Goal: Task Accomplishment & Management: Manage account settings

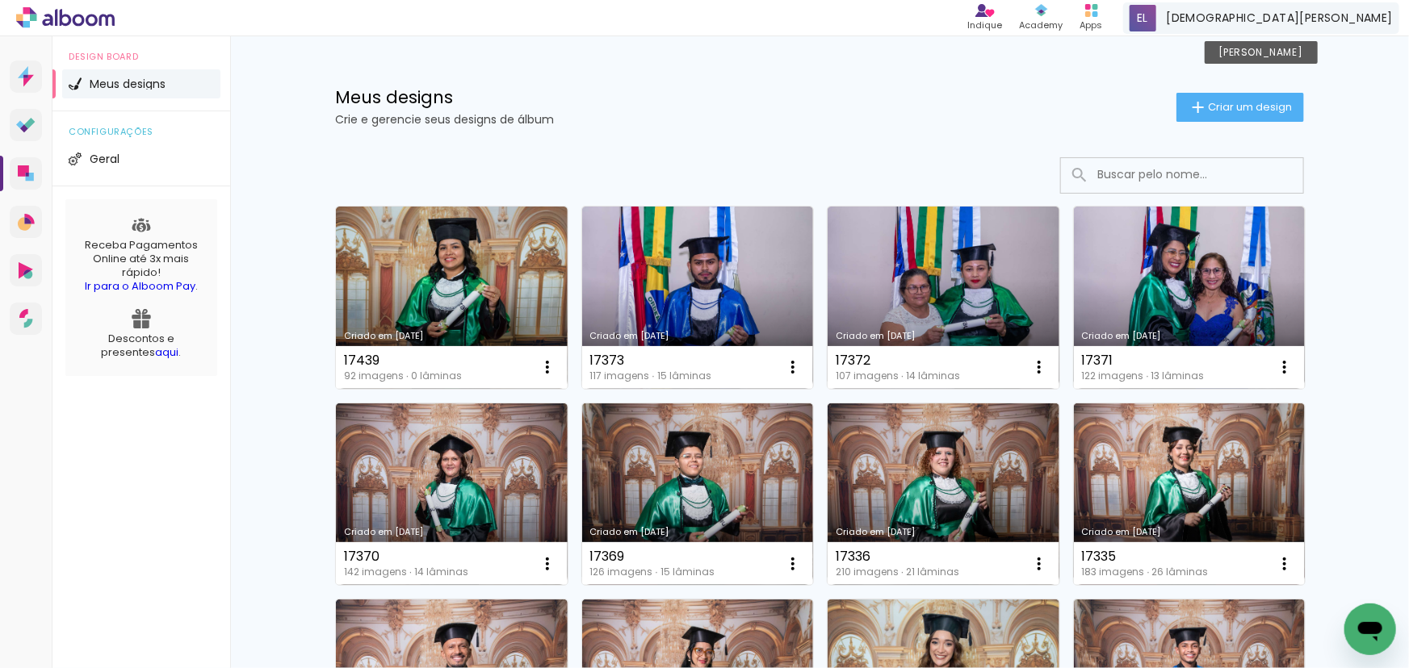
click at [1156, 11] on span at bounding box center [1142, 18] width 27 height 27
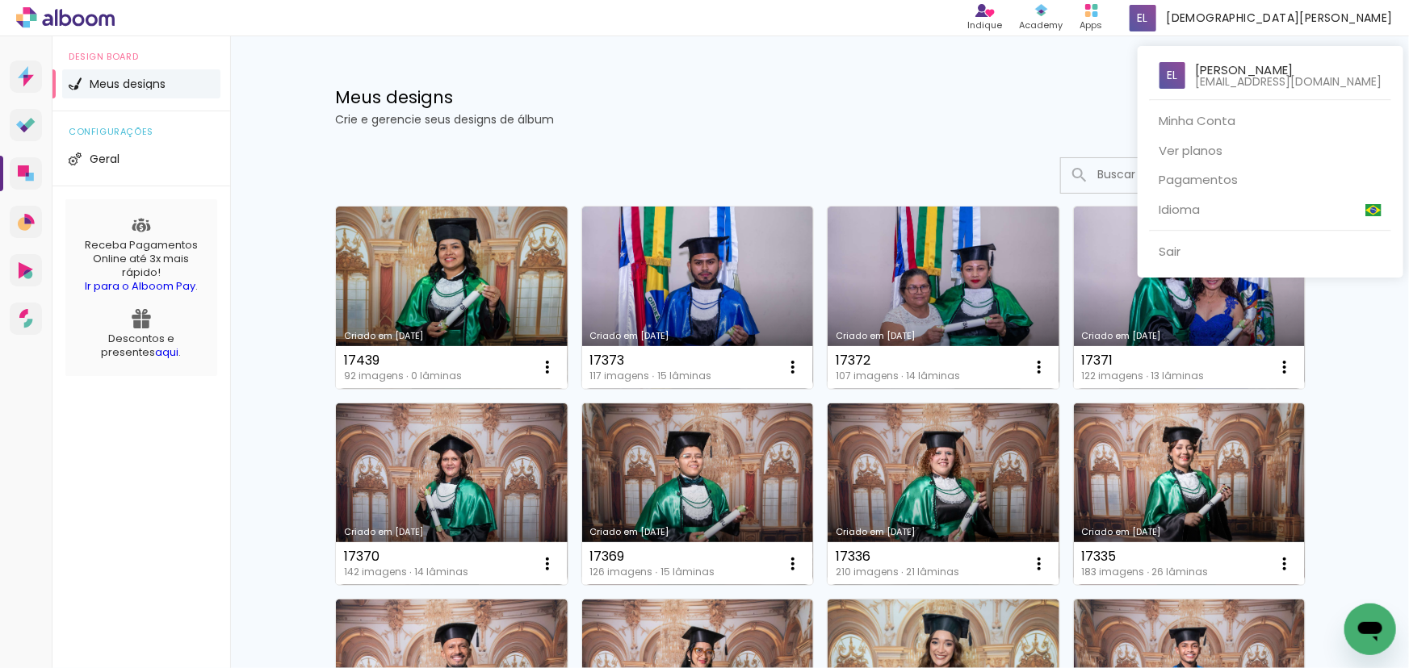
click at [1185, 71] on span at bounding box center [1172, 75] width 26 height 27
click at [1256, 80] on p "[EMAIL_ADDRESS][DOMAIN_NAME]" at bounding box center [1288, 81] width 186 height 11
click at [1343, 17] on div at bounding box center [704, 334] width 1409 height 668
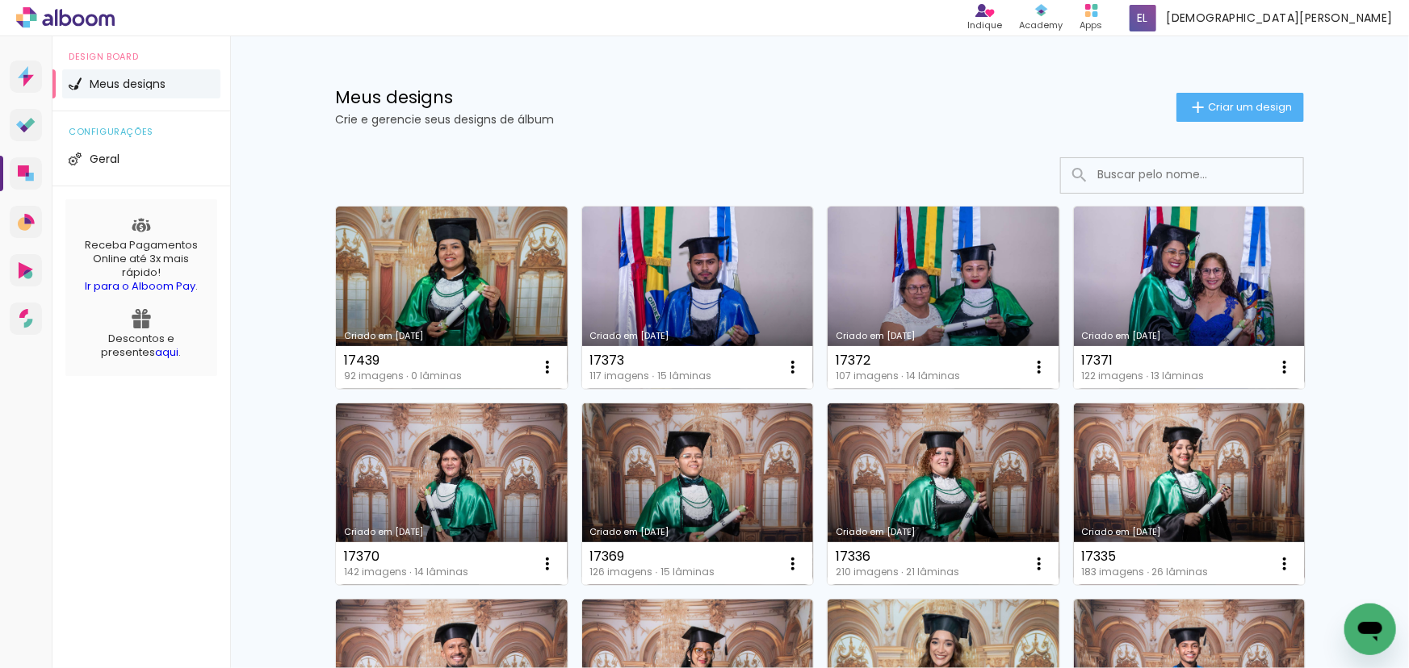
click at [1343, 17] on span "[DEMOGRAPHIC_DATA][PERSON_NAME]" at bounding box center [1280, 18] width 226 height 17
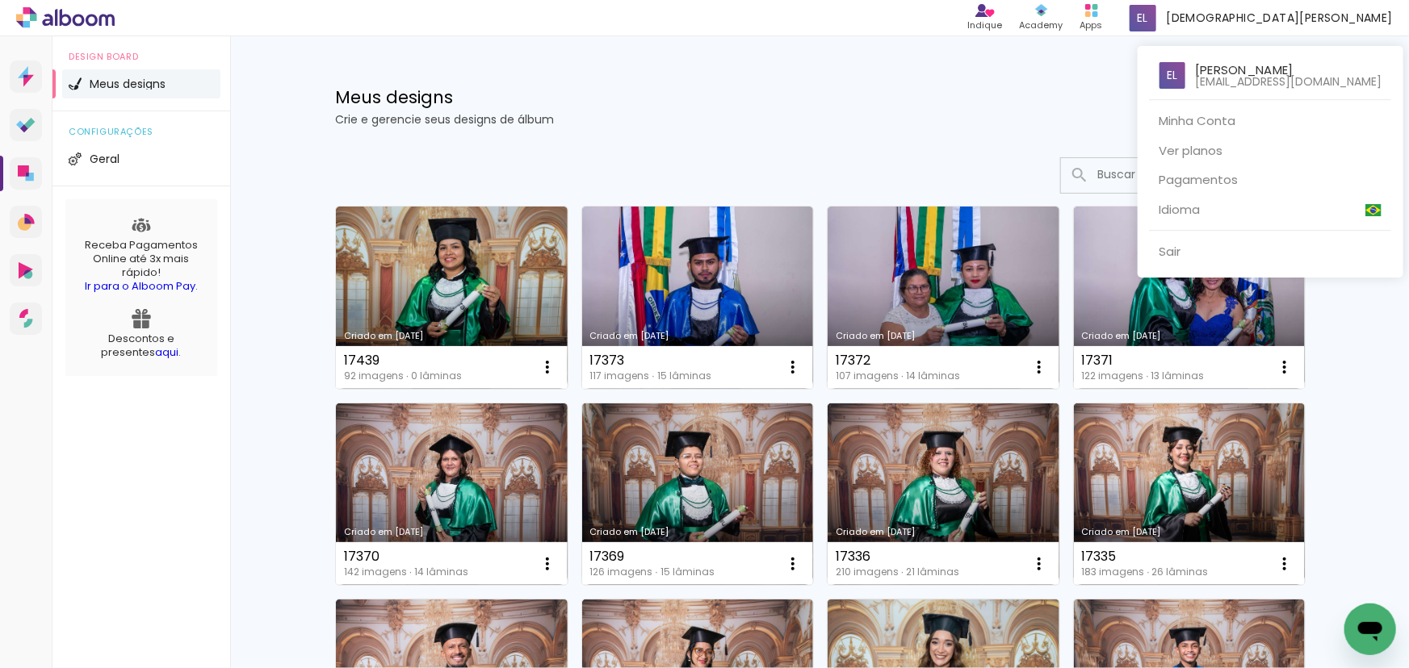
click at [1343, 17] on div at bounding box center [704, 334] width 1409 height 668
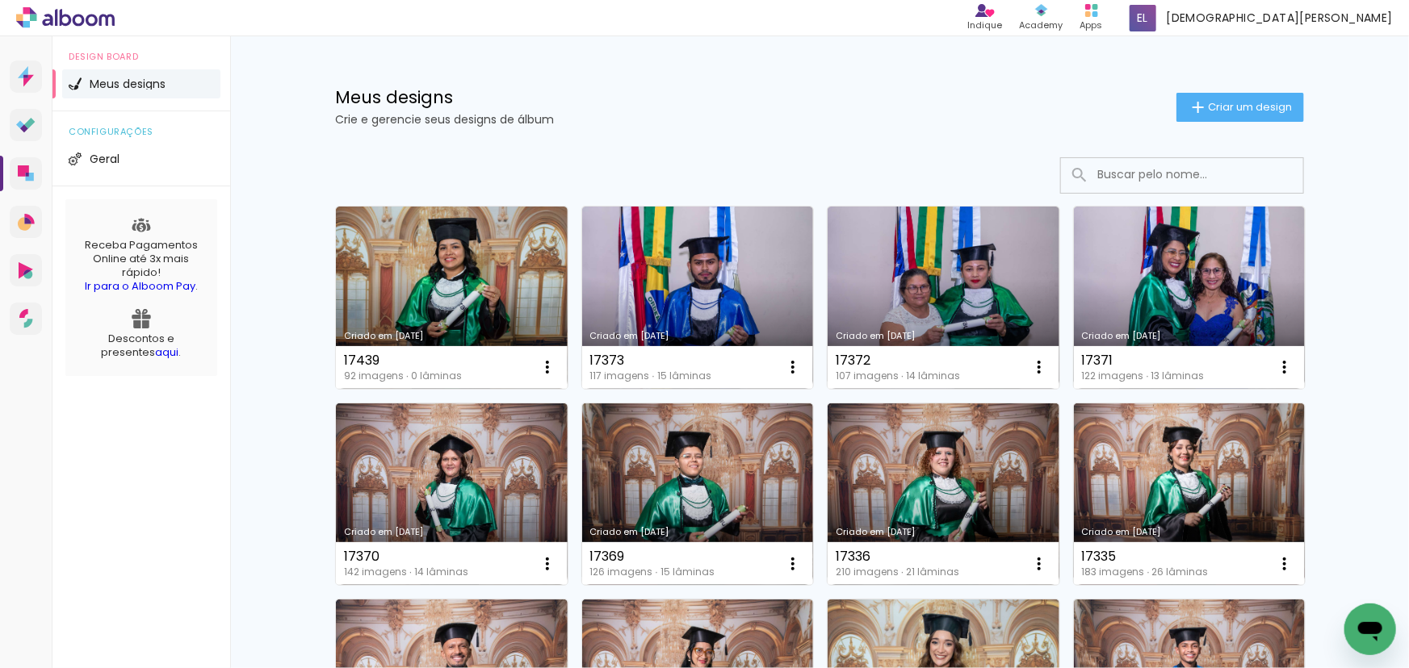
click at [1343, 17] on span "[DEMOGRAPHIC_DATA][PERSON_NAME]" at bounding box center [1280, 18] width 226 height 17
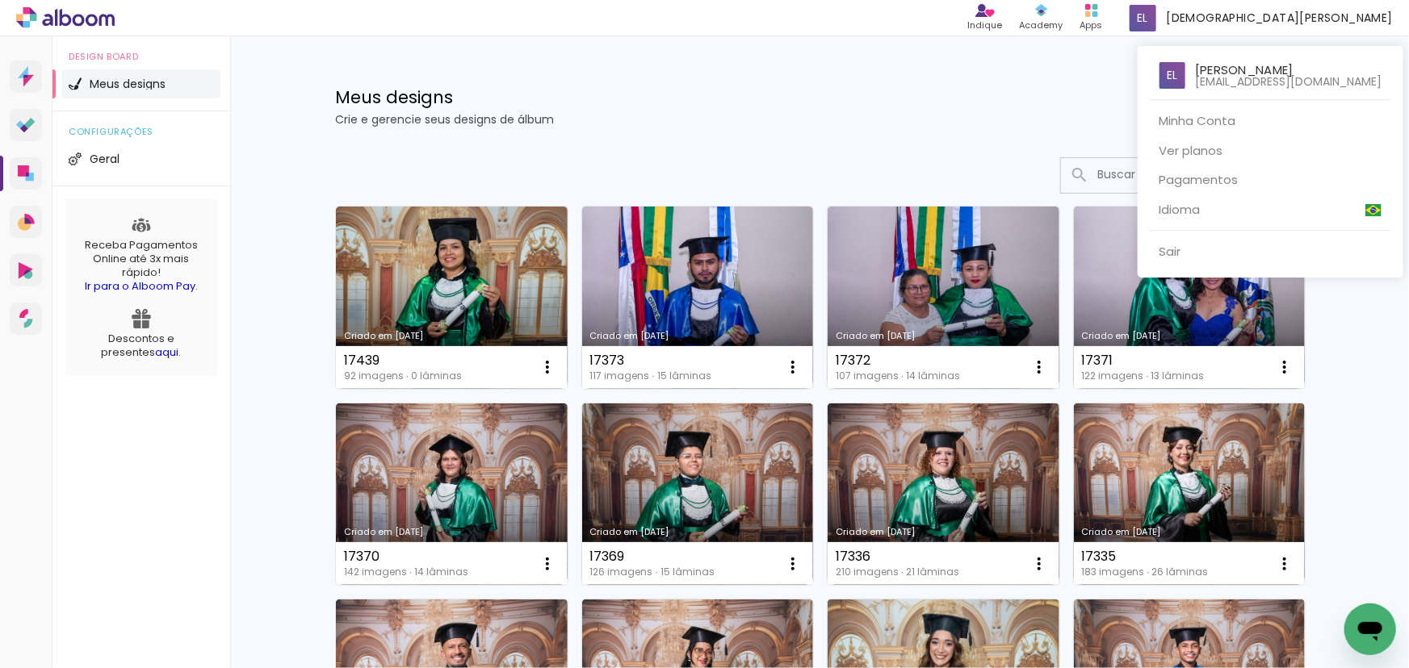
click at [1293, 73] on p "[PERSON_NAME]" at bounding box center [1244, 70] width 98 height 12
click at [1295, 8] on div at bounding box center [704, 334] width 1409 height 668
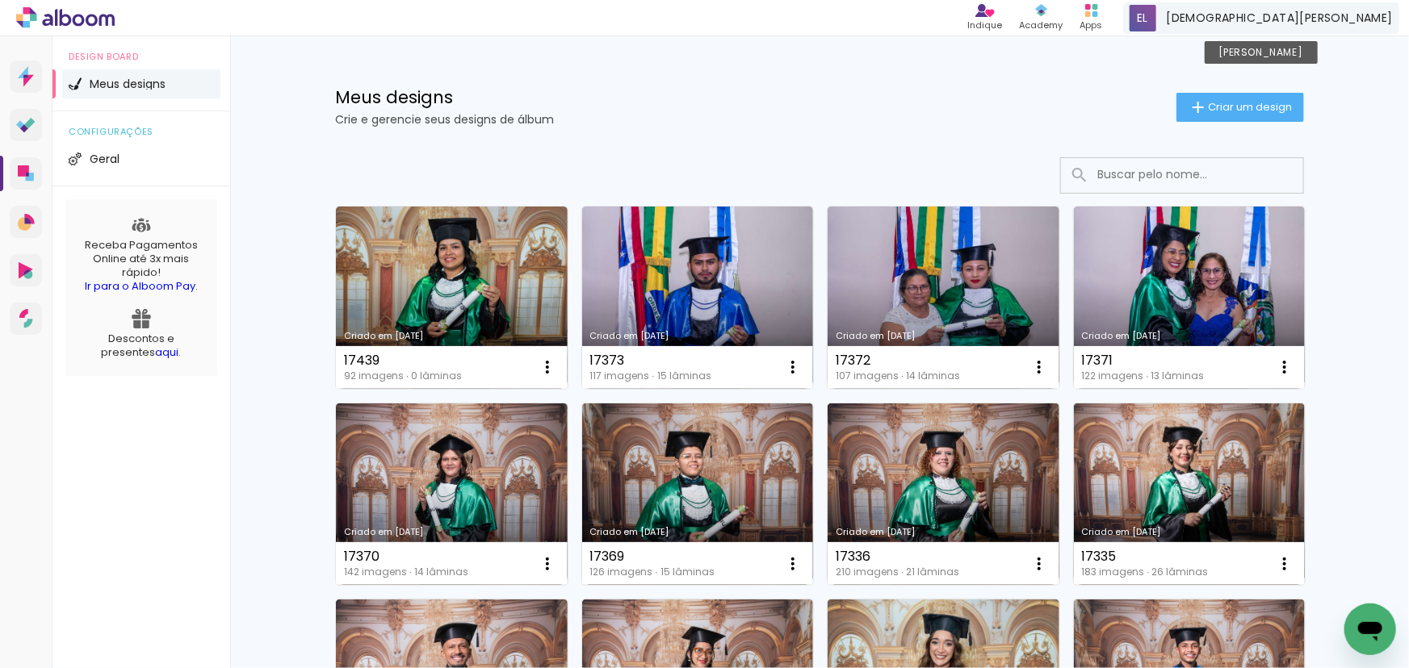
click at [1156, 10] on span at bounding box center [1142, 18] width 27 height 27
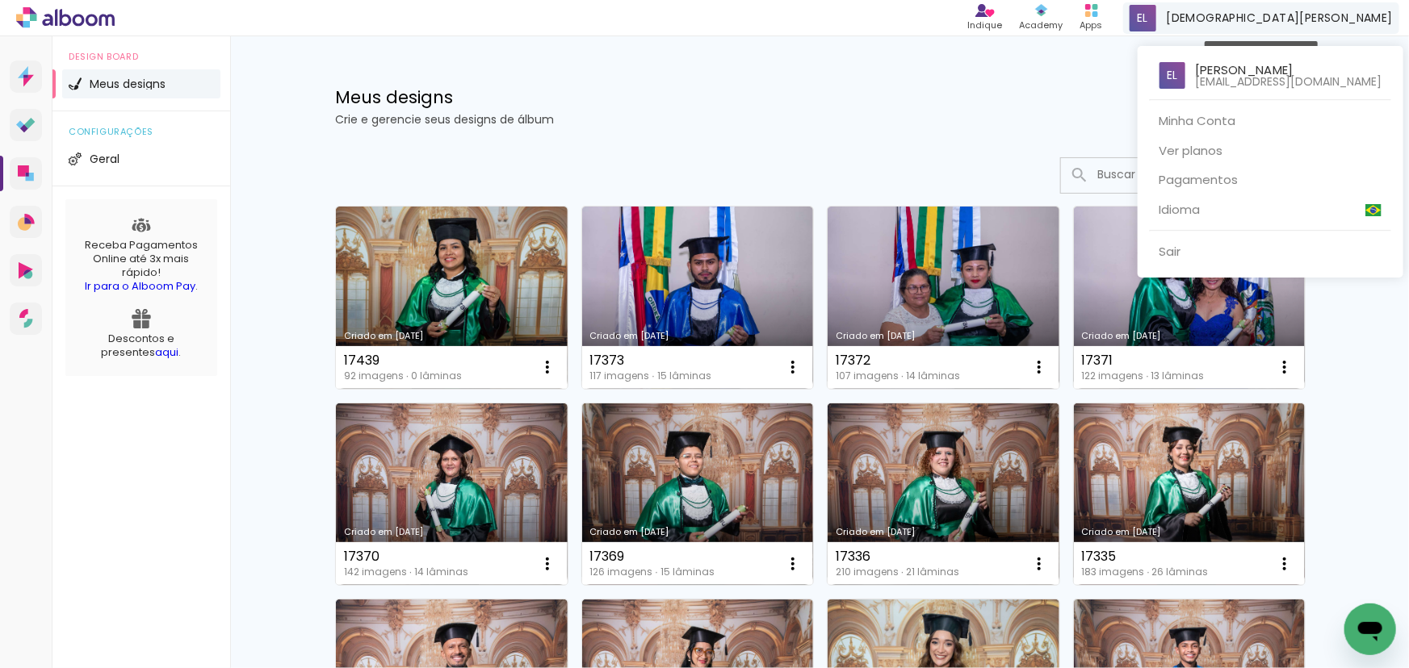
click at [1296, 10] on div at bounding box center [704, 334] width 1409 height 668
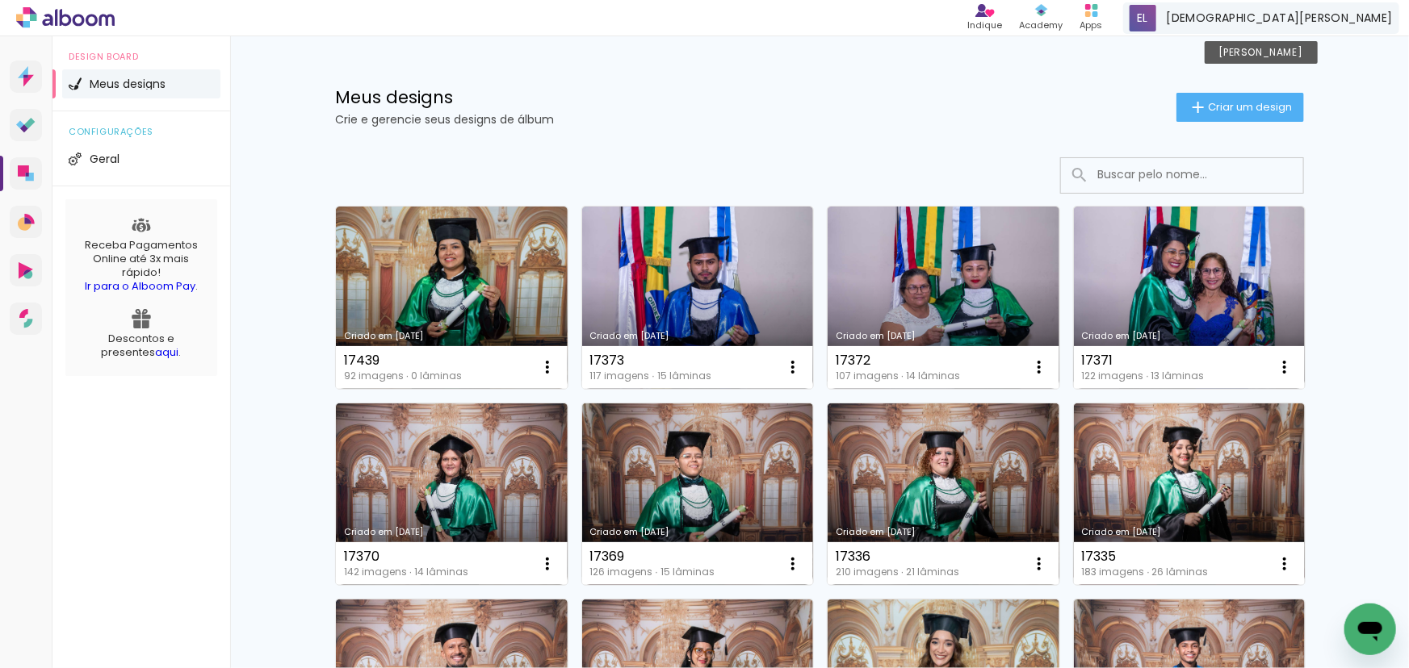
click at [1156, 12] on span at bounding box center [1142, 18] width 27 height 27
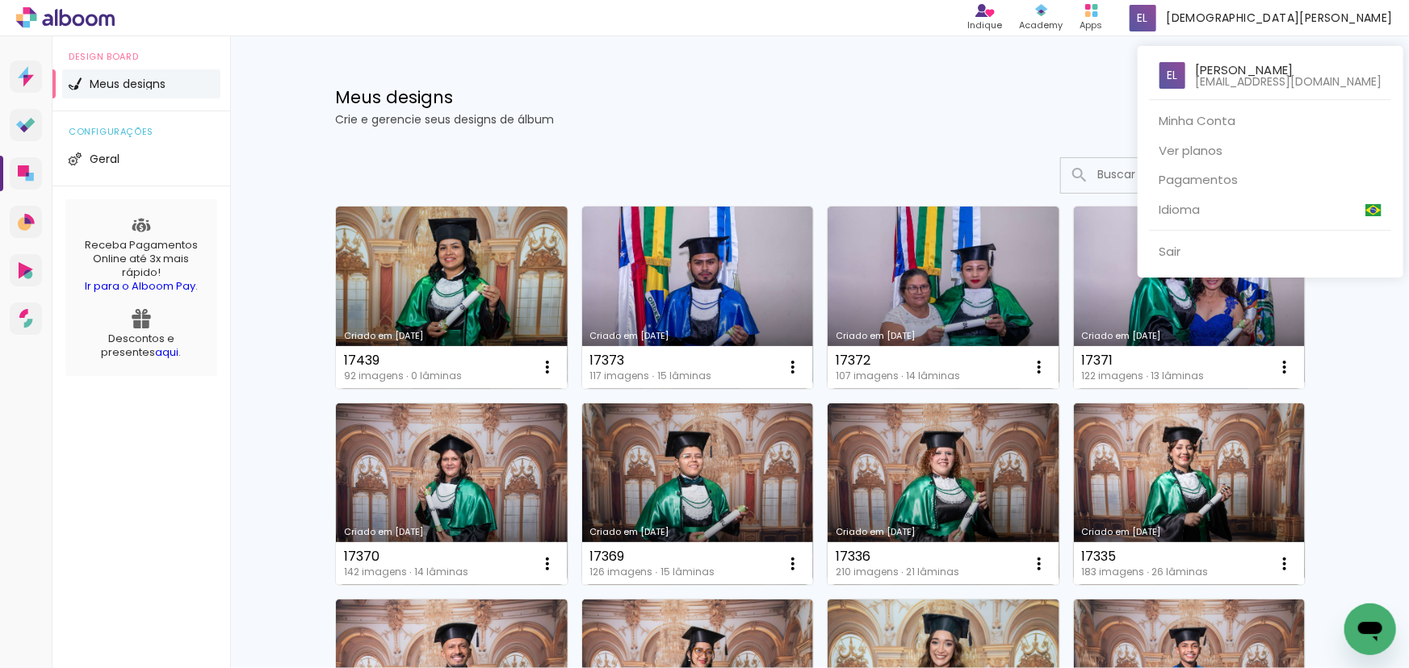
click at [1185, 82] on span at bounding box center [1172, 75] width 26 height 27
click at [1238, 118] on link "Minha Conta" at bounding box center [1270, 122] width 241 height 30
